Goal: Task Accomplishment & Management: Manage account settings

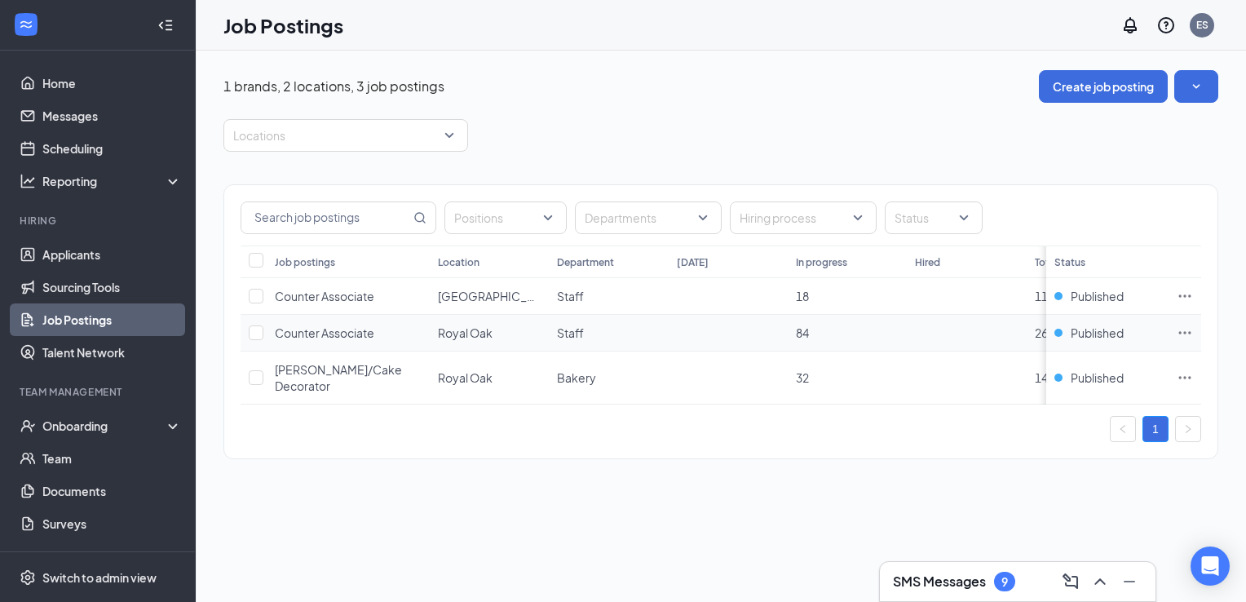
click at [1184, 331] on icon "Ellipses" at bounding box center [1185, 332] width 12 height 2
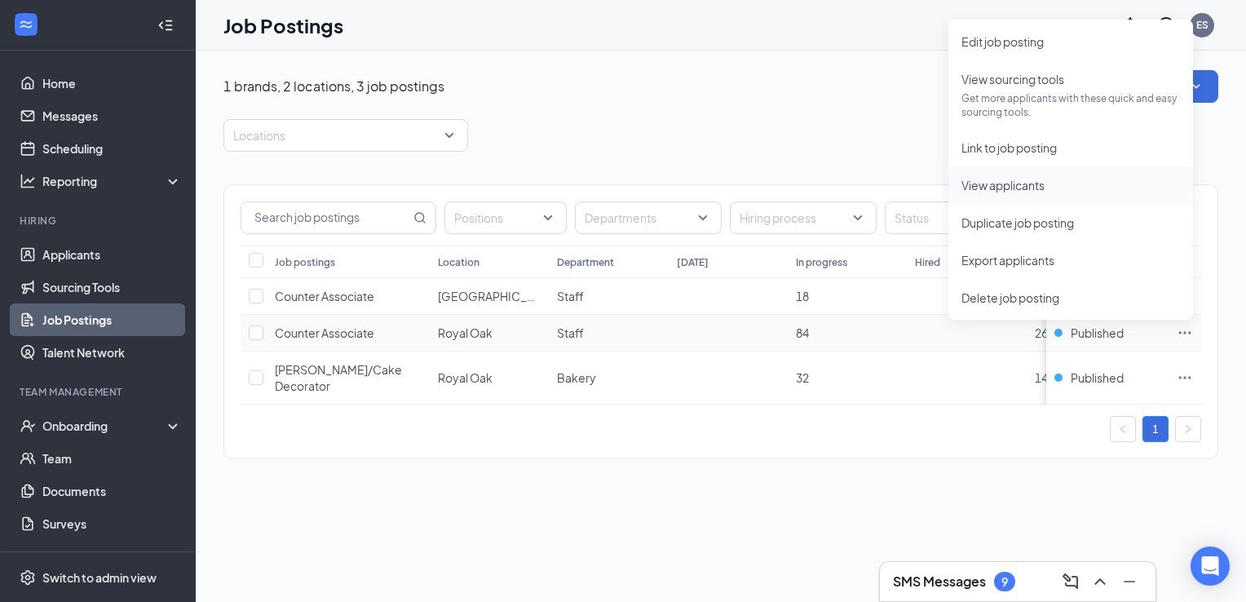
click at [1018, 185] on span "View applicants" at bounding box center [1002, 185] width 83 height 15
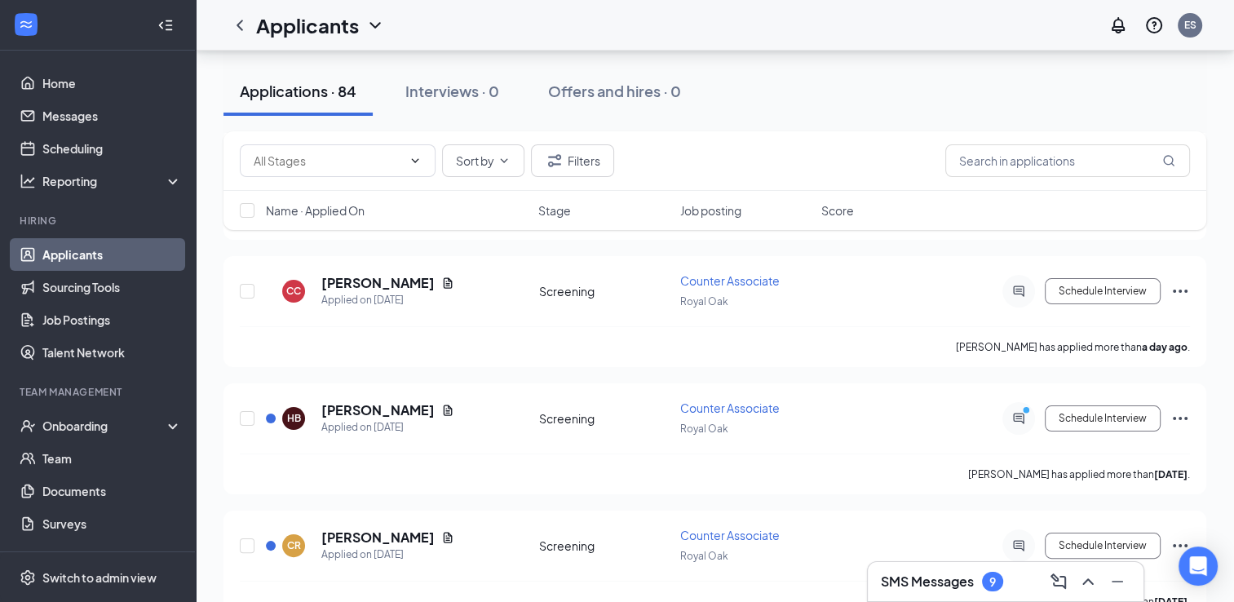
scroll to position [236, 0]
